Goal: Transaction & Acquisition: Purchase product/service

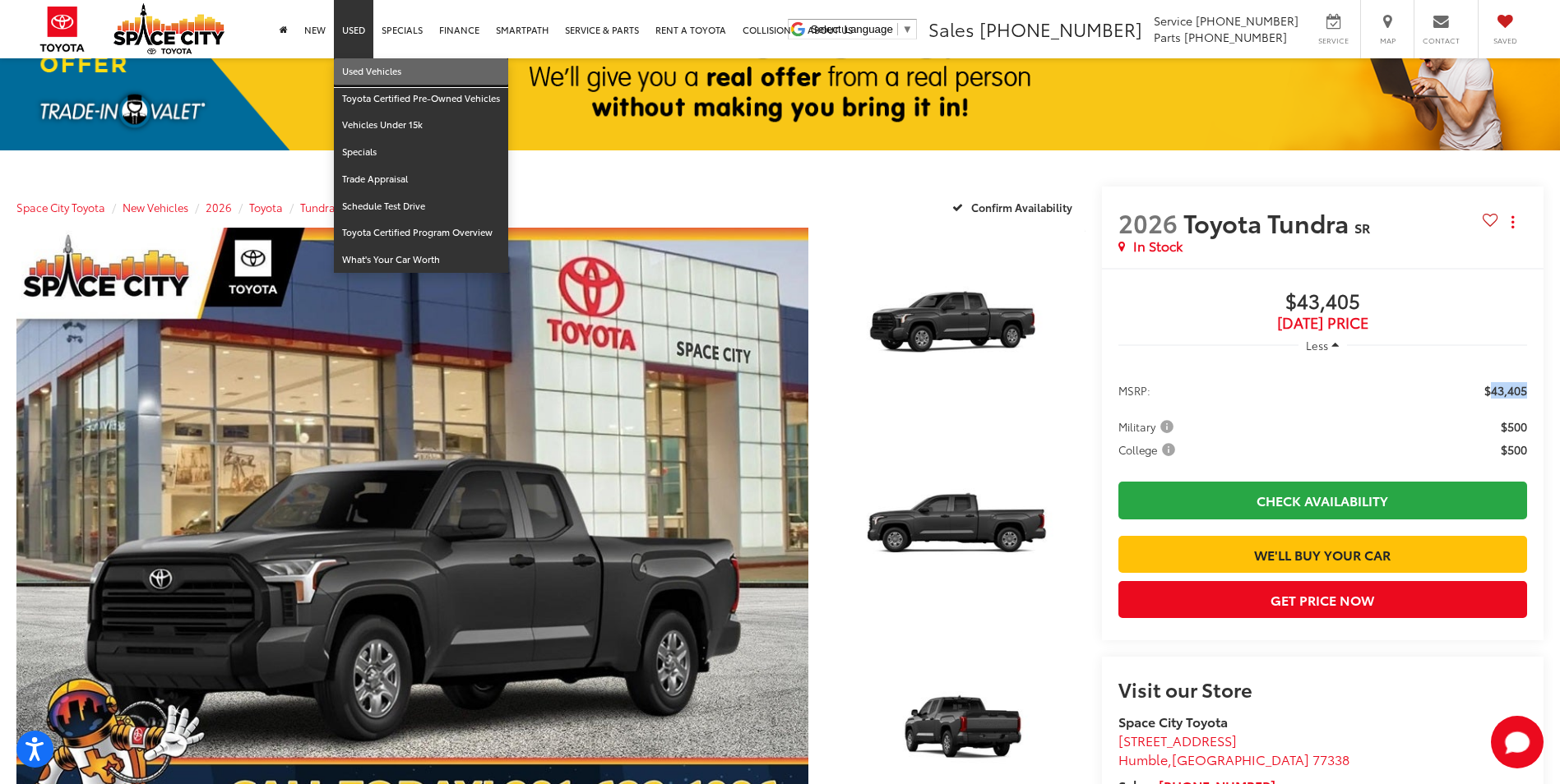
click at [366, 82] on link "Used Vehicles" at bounding box center [420, 72] width 174 height 27
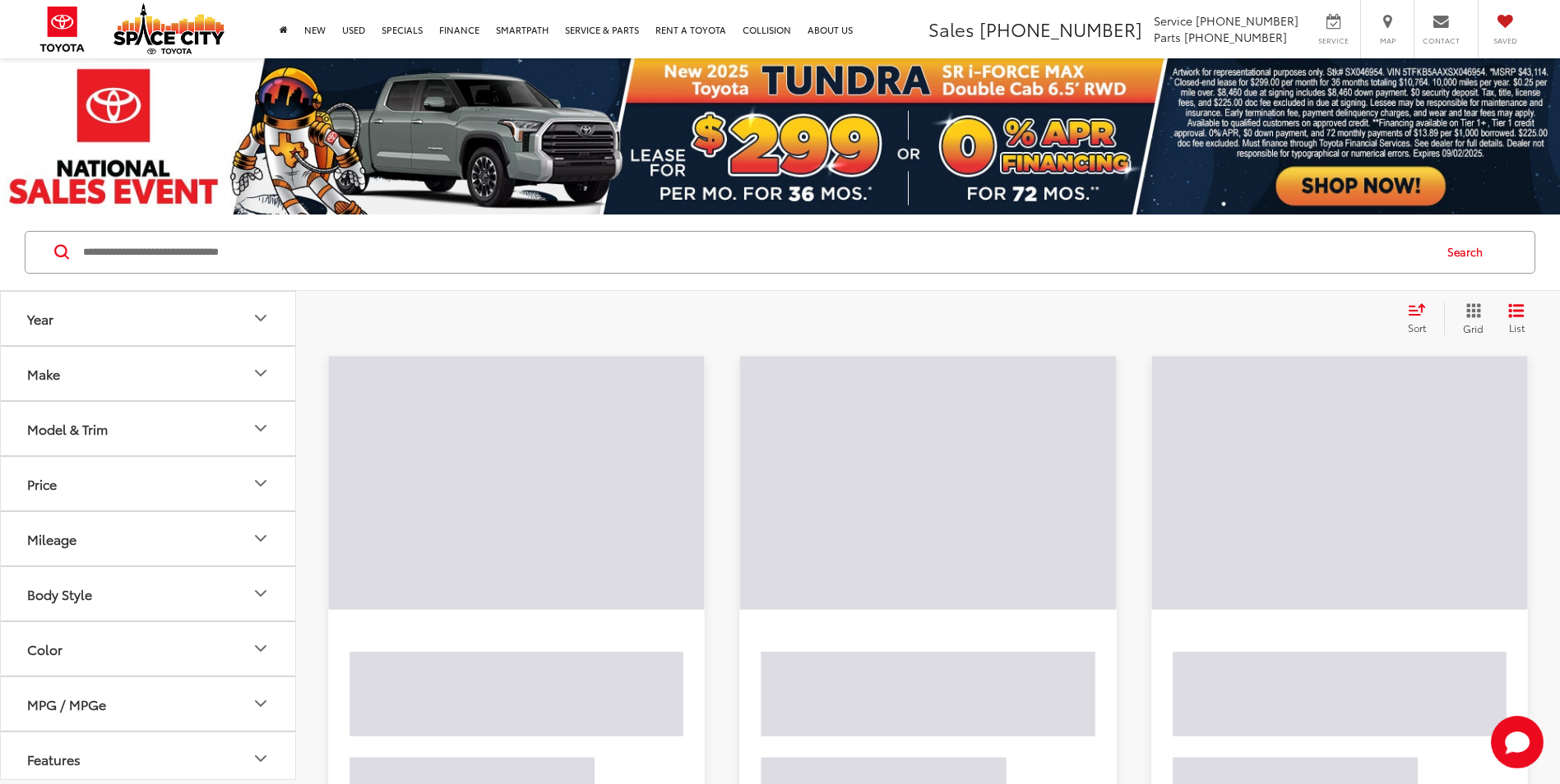
click at [366, 257] on input "Search by Make, Model, or Keyword" at bounding box center [757, 252] width 1350 height 39
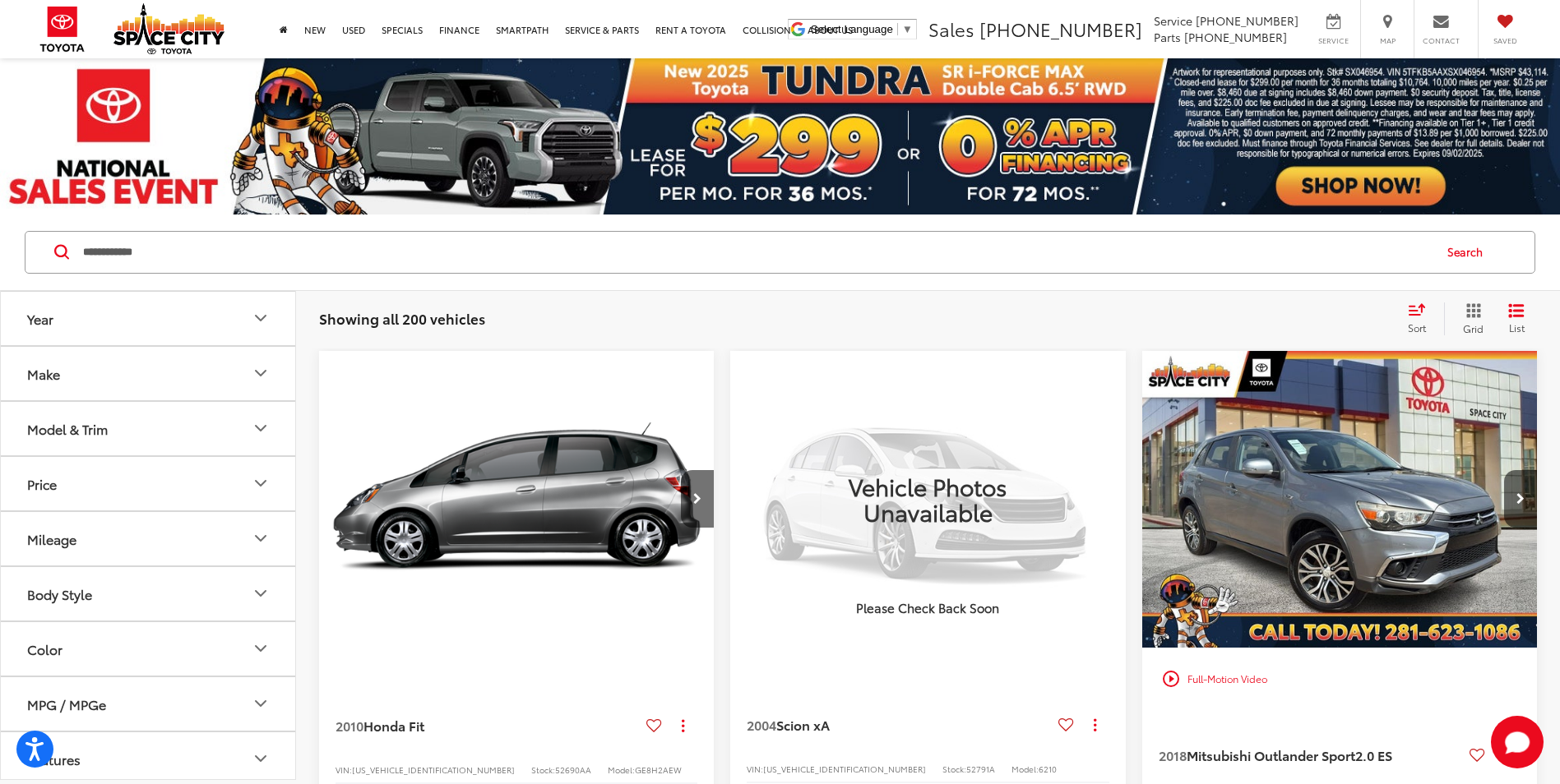
type input "**********"
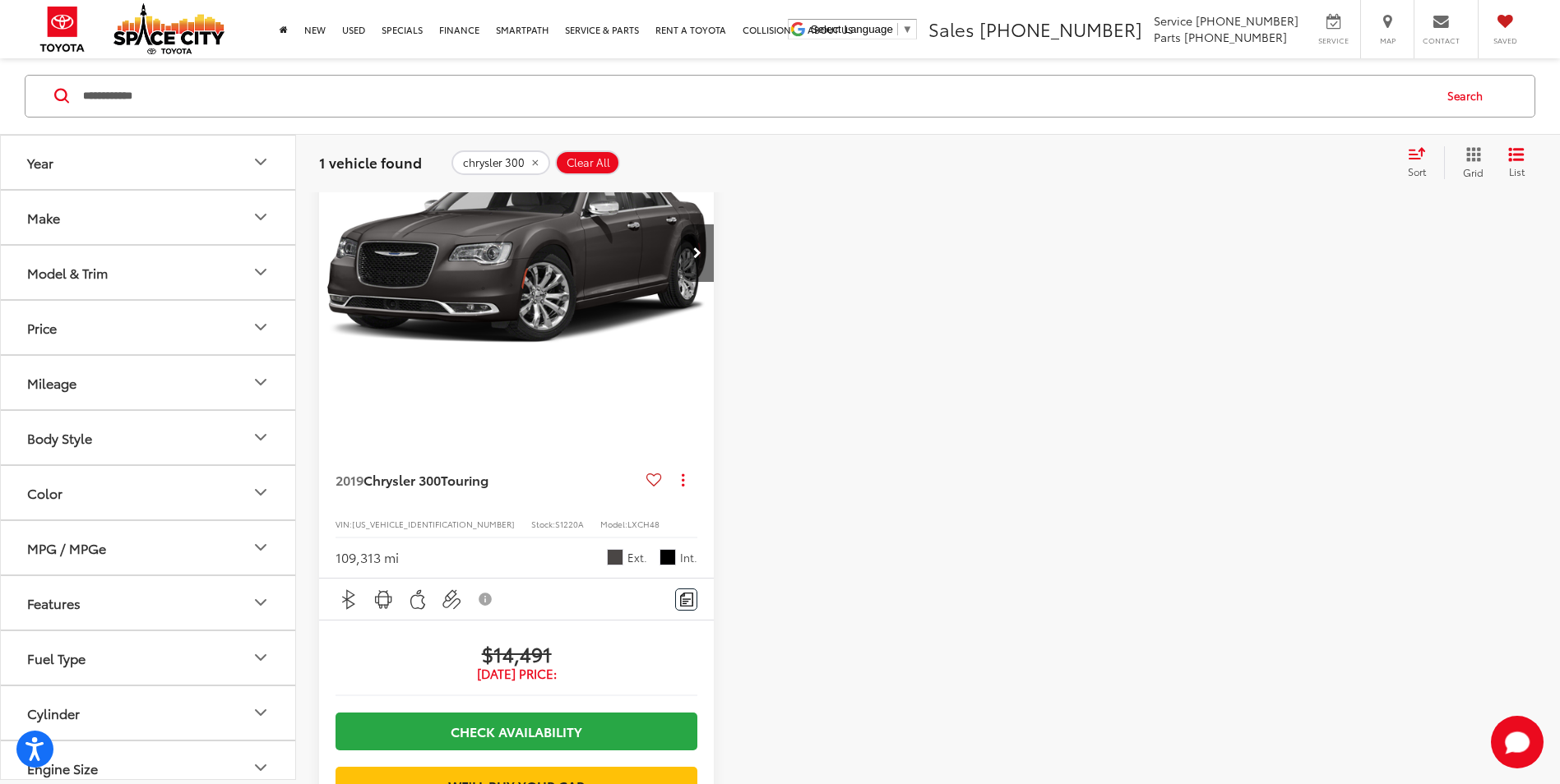
scroll to position [246, 0]
click at [702, 253] on icon "Next image" at bounding box center [697, 252] width 8 height 12
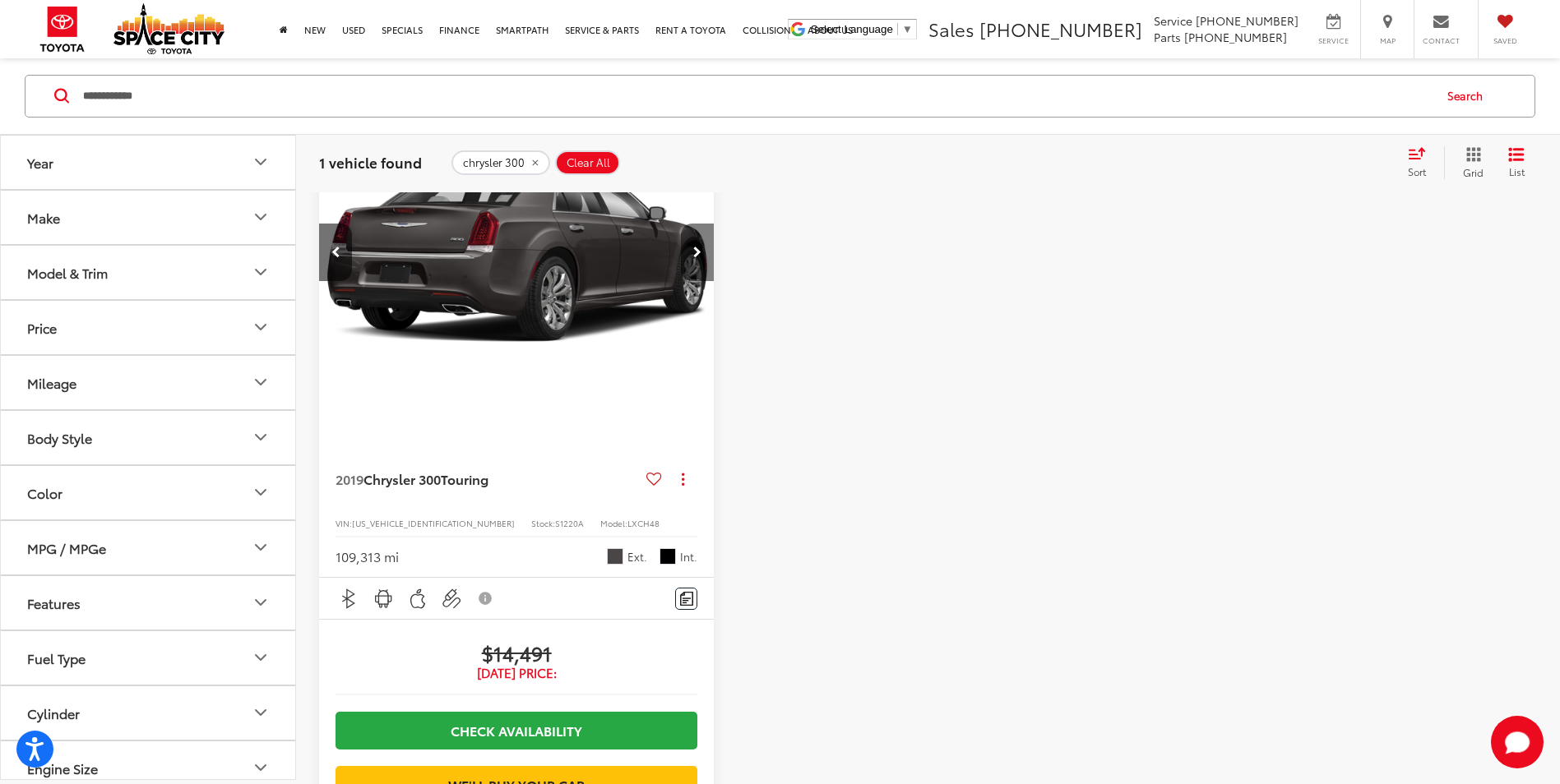
click at [702, 253] on icon "Next image" at bounding box center [697, 252] width 8 height 12
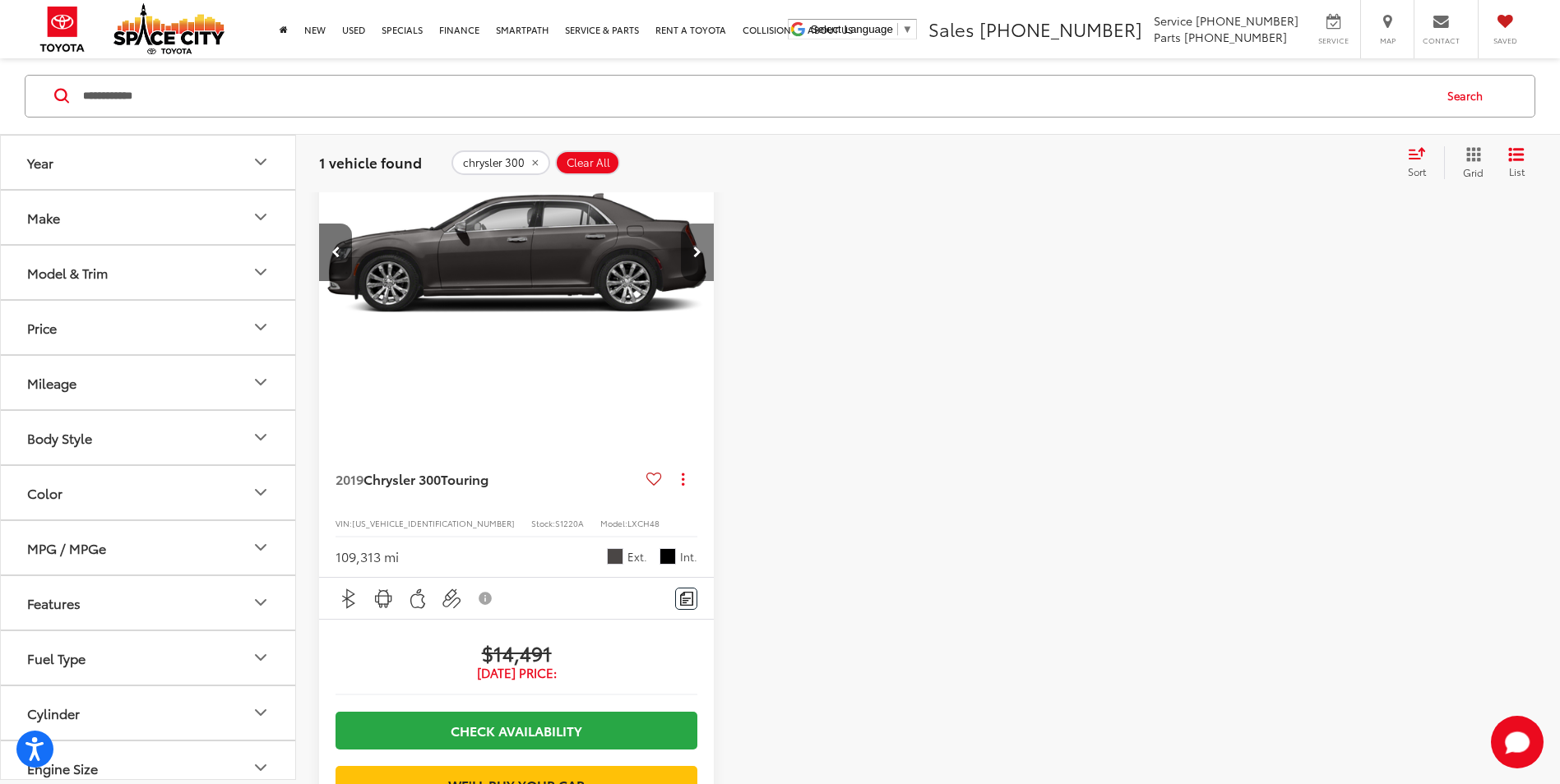
click at [702, 253] on icon "Next image" at bounding box center [697, 252] width 8 height 12
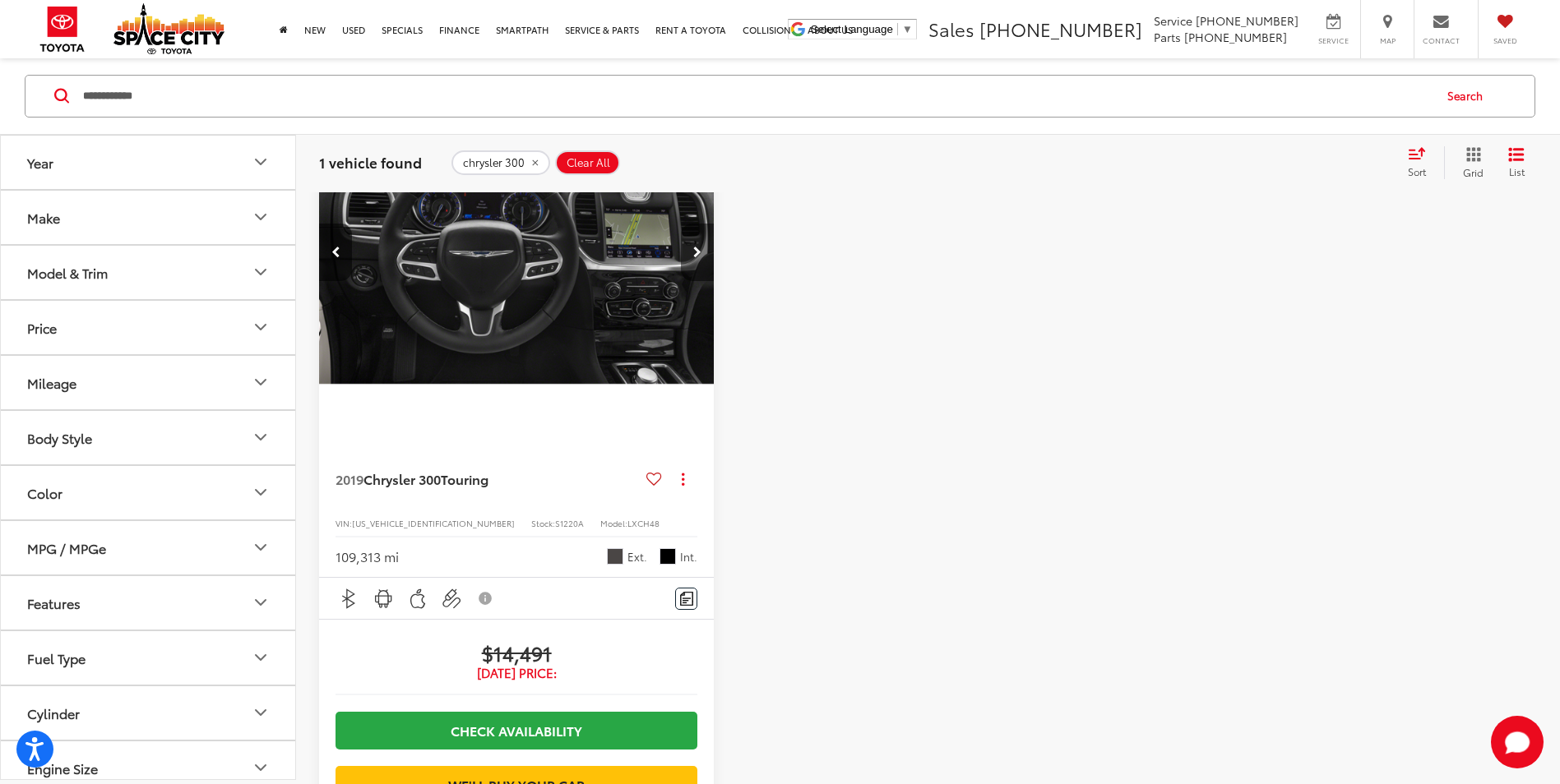
click at [702, 253] on icon "Next image" at bounding box center [697, 252] width 8 height 12
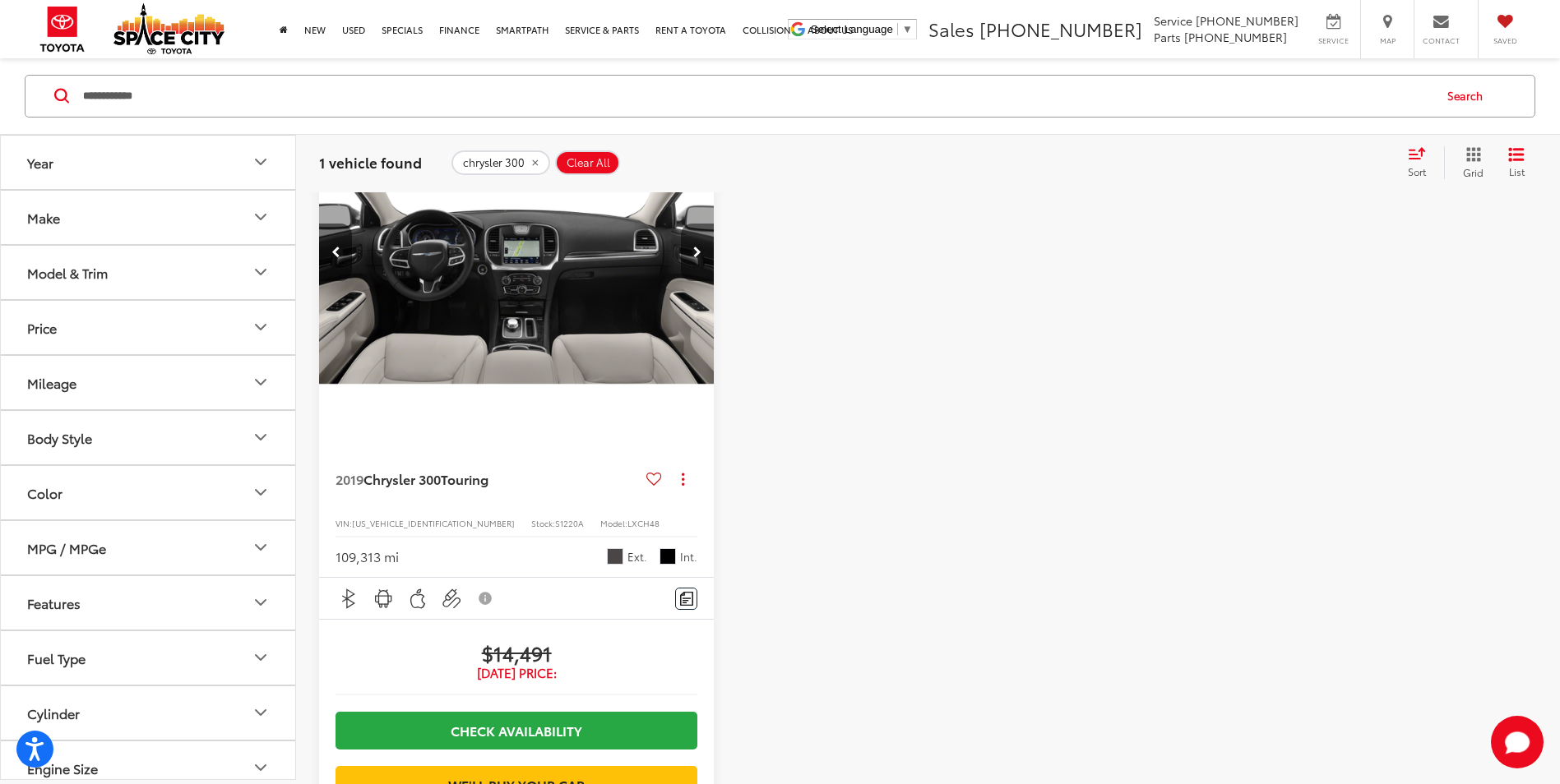
click at [702, 253] on icon "Next image" at bounding box center [697, 252] width 8 height 12
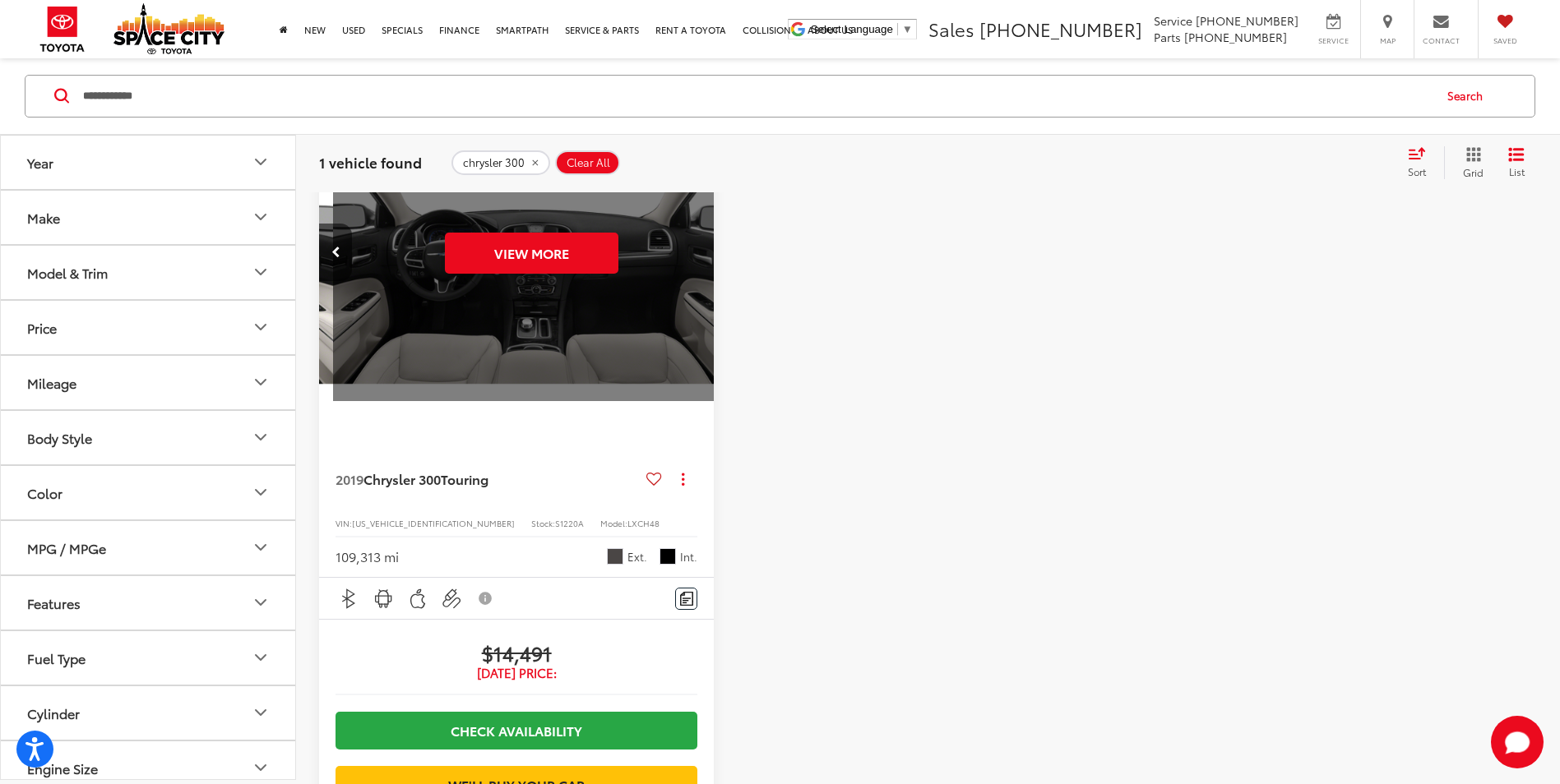
scroll to position [0, 1987]
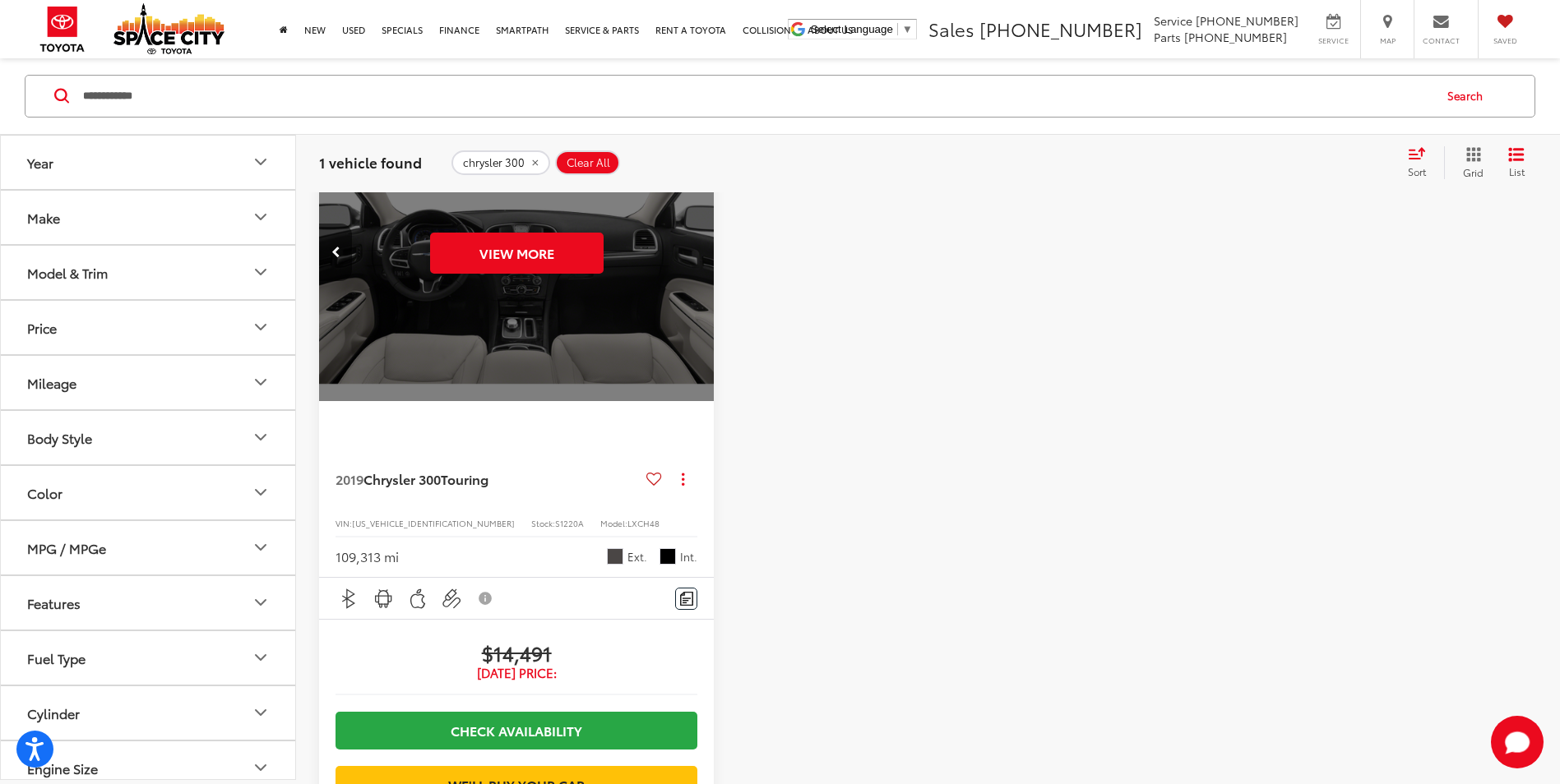
click at [702, 253] on div "View More" at bounding box center [517, 253] width 398 height 298
